Goal: Transaction & Acquisition: Purchase product/service

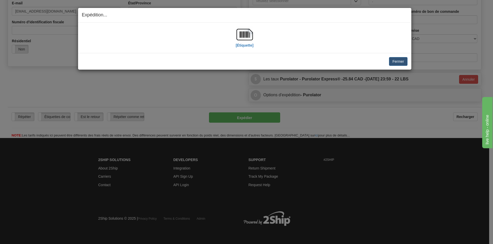
scroll to position [145, 0]
click at [402, 60] on button "Fermer" at bounding box center [398, 61] width 18 height 9
click at [395, 63] on button "Fermer" at bounding box center [398, 61] width 18 height 9
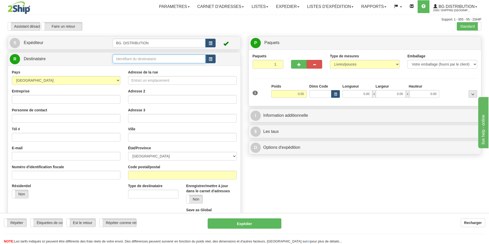
click at [151, 57] on input "text" at bounding box center [159, 59] width 93 height 9
type input "20064"
click button "Supprimer" at bounding box center [0, 0] width 0 height 0
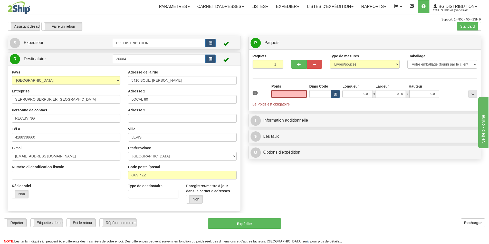
type input "0.00"
click at [295, 65] on button "button" at bounding box center [298, 64] width 15 height 9
type input "3"
click at [456, 40] on label "Niveau du package Pack.." at bounding box center [463, 43] width 32 height 8
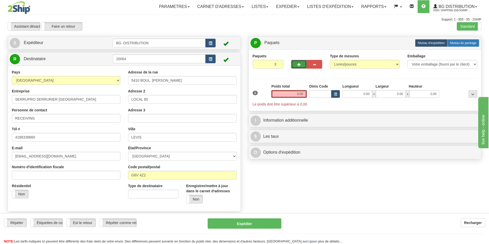
radio input "true"
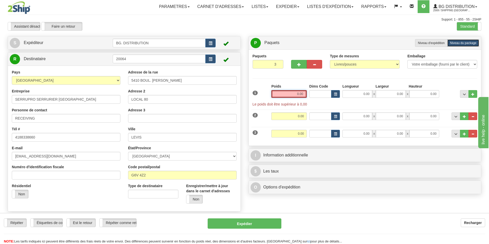
click at [297, 96] on input "0.00" at bounding box center [288, 94] width 35 height 8
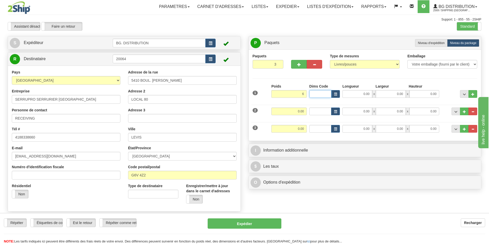
type input "6.00"
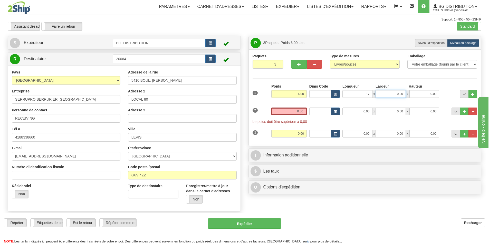
type input "17.00"
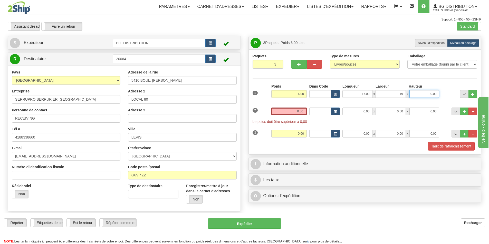
type input "19.00"
type input "7.00"
click at [293, 110] on input "0.00" at bounding box center [288, 112] width 35 height 8
type input "0.00"
click at [311, 63] on button "button" at bounding box center [314, 64] width 15 height 9
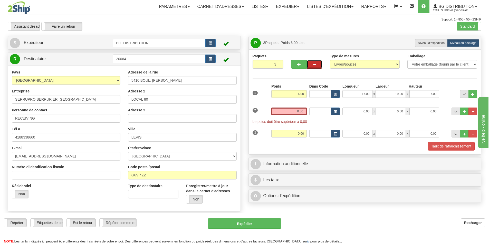
type input "2"
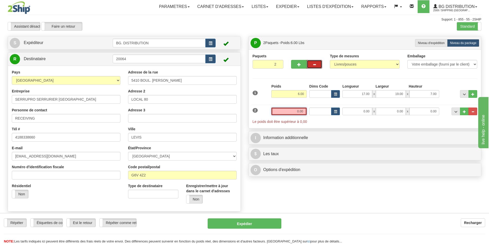
click at [297, 110] on input "0.00" at bounding box center [288, 112] width 35 height 8
type input "0.00"
click at [367, 110] on input "0.00" at bounding box center [357, 112] width 30 height 8
type input "28.00"
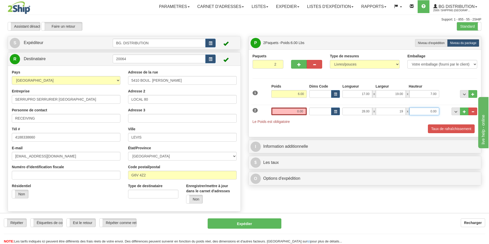
type input "19.00"
type input "7.00"
click at [301, 111] on input "0.00" at bounding box center [288, 112] width 35 height 8
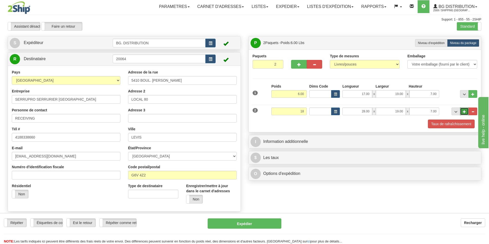
type input "18.00"
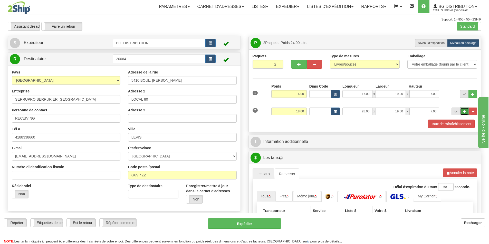
click at [463, 112] on span "..." at bounding box center [464, 112] width 3 height 3
type input "3"
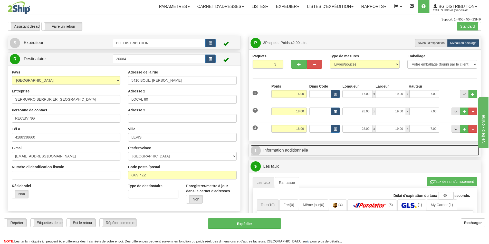
click at [297, 153] on link "I Information additionnelle" at bounding box center [364, 150] width 229 height 11
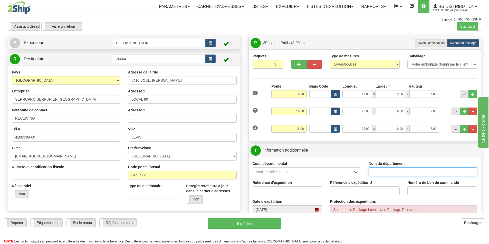
click at [375, 173] on input "Nom du département" at bounding box center [422, 172] width 109 height 9
type input "."
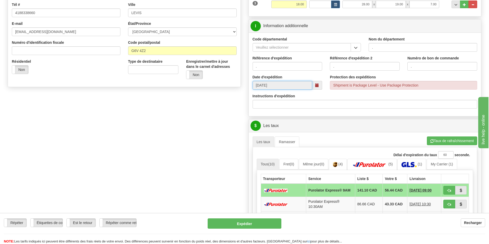
scroll to position [128, 0]
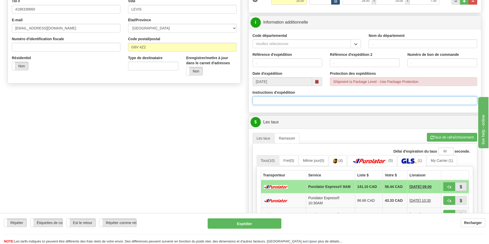
click at [281, 101] on input "Instructions d'expédition" at bounding box center [364, 100] width 225 height 9
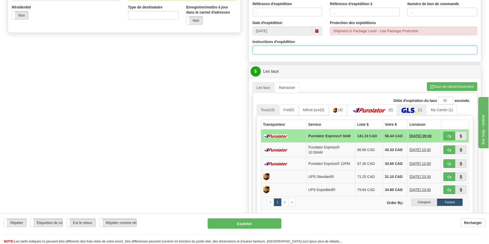
scroll to position [180, 0]
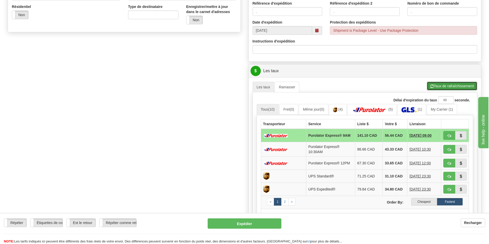
click at [443, 86] on button "Taux de rafraîchissement" at bounding box center [452, 86] width 50 height 9
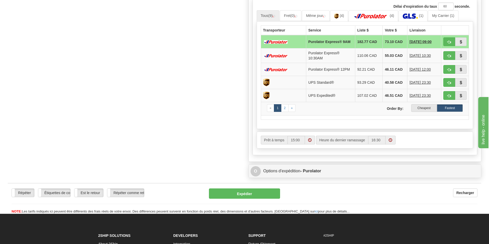
scroll to position [282, 0]
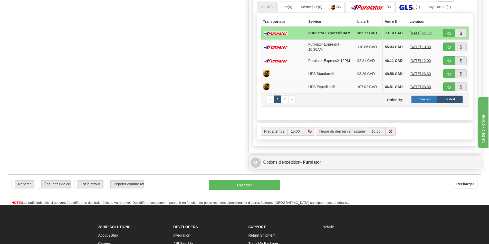
click at [419, 101] on label "Cheapest" at bounding box center [424, 100] width 26 height 8
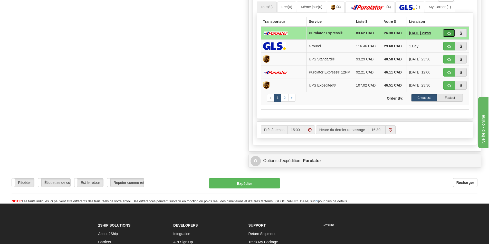
click at [446, 31] on button "button" at bounding box center [449, 33] width 12 height 9
type input "202"
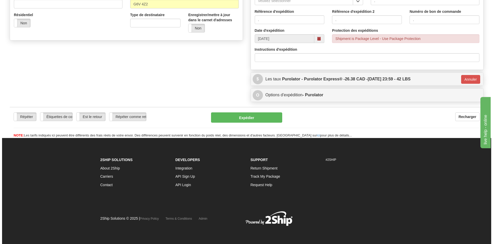
scroll to position [172, 0]
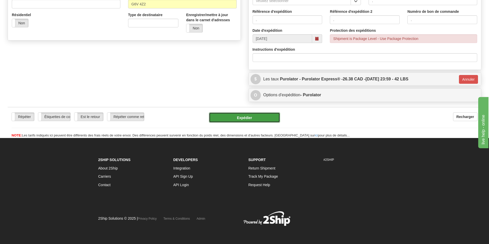
click at [248, 114] on button "Expédier" at bounding box center [244, 118] width 71 height 10
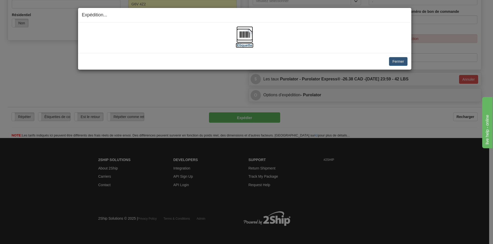
click at [247, 32] on img at bounding box center [244, 34] width 16 height 16
click at [397, 62] on button "Fermer" at bounding box center [398, 61] width 18 height 9
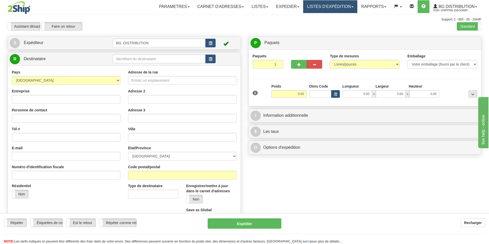
click at [324, 11] on link "LISTES D'EXPÉDITION" at bounding box center [330, 6] width 54 height 13
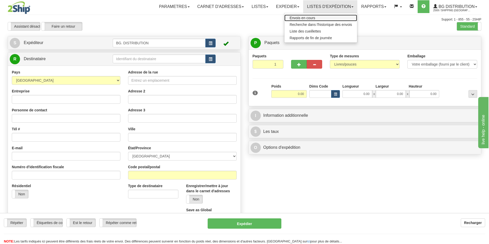
click at [312, 17] on span "Envois en cours" at bounding box center [302, 18] width 26 height 4
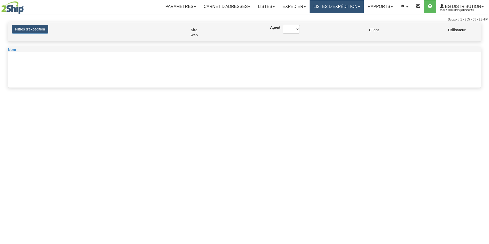
click at [334, 6] on link "LISTES D'EXPÉDITION" at bounding box center [336, 6] width 54 height 13
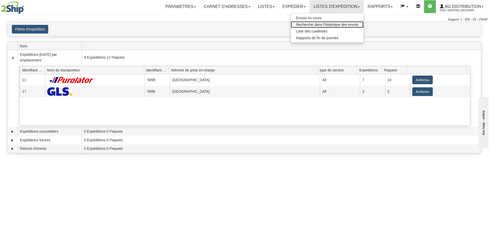
click at [329, 23] on span "Recherche dans l'historique des envois" at bounding box center [327, 25] width 62 height 4
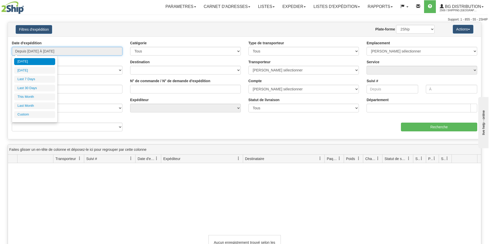
click at [81, 49] on input "Depuis 08/17/2025 À 08/18/2025" at bounding box center [67, 51] width 111 height 9
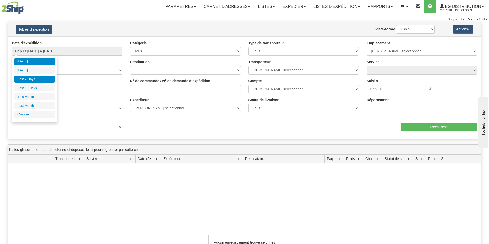
click at [25, 78] on li "Last 7 Days" at bounding box center [34, 79] width 41 height 7
type input "Depuis 08/12/2025 À 08/18/2025"
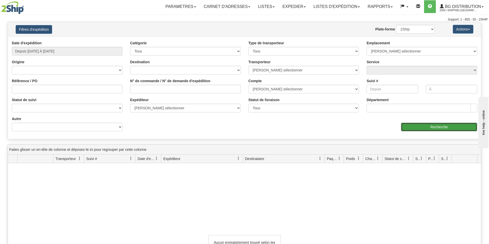
click at [437, 127] on input "Recherche" at bounding box center [439, 127] width 76 height 9
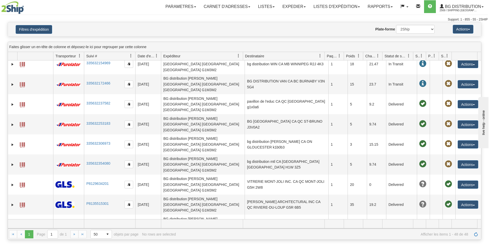
scroll to position [180, 0]
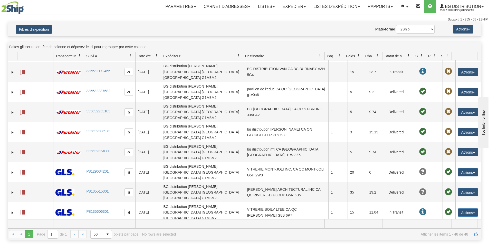
click at [102, 230] on link "P8135936401" at bounding box center [97, 232] width 22 height 4
